Goal: Information Seeking & Learning: Compare options

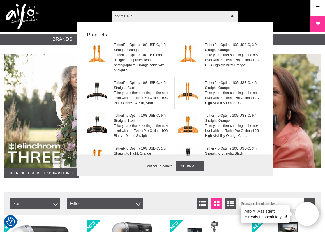
type input "optima 10g"
click at [137, 90] on span "TetherPro Optima 10G USB-C, 4.6m, Straight, Black" at bounding box center [142, 85] width 57 height 10
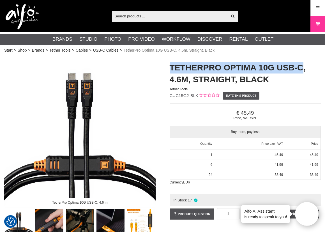
drag, startPoint x: 302, startPoint y: 69, endPoint x: 172, endPoint y: 68, distance: 130.5
click at [172, 68] on h1 "TetherPro Optima 10G USB-C, 4.6m, Straight, Black" at bounding box center [246, 74] width 152 height 24
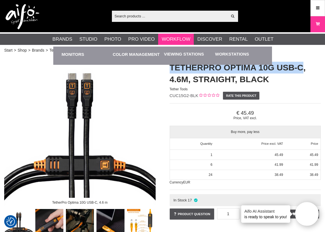
copy h1 "TetherPro Optima 10G USB-C"
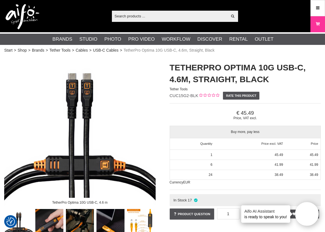
click at [158, 17] on input "text" at bounding box center [170, 16] width 116 height 8
paste input "TetherPro Optima 10G USB-C"
type input "TetherPro Optima 10G USB-C"
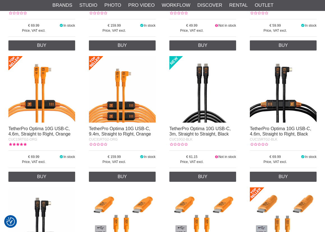
scroll to position [337, 0]
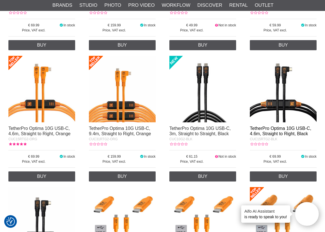
click at [281, 130] on link "TetherPro Optima 10G USB-C, 4.6m, Straight to Right, Black" at bounding box center [280, 131] width 61 height 10
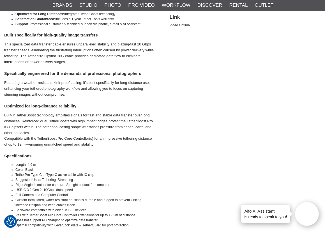
scroll to position [309, 0]
